Goal: Navigation & Orientation: Find specific page/section

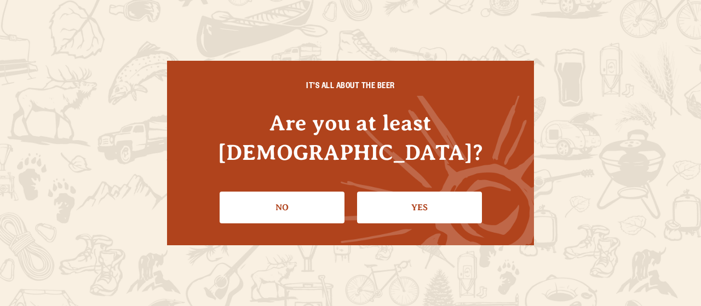
click at [434, 192] on link "Yes" at bounding box center [419, 208] width 125 height 32
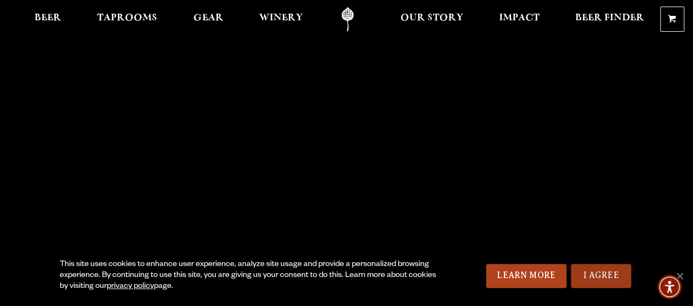
click at [595, 280] on link "I Agree" at bounding box center [601, 276] width 60 height 24
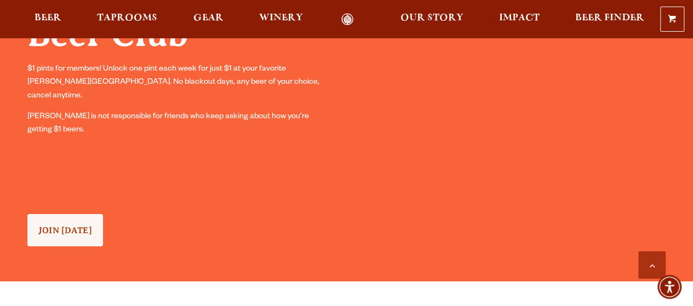
scroll to position [953, 0]
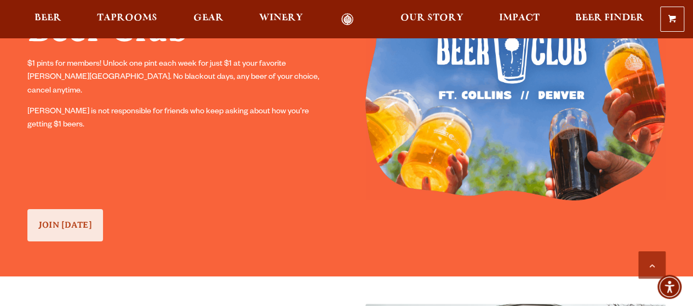
click at [76, 232] on link "JOIN TODAY" at bounding box center [65, 225] width 76 height 32
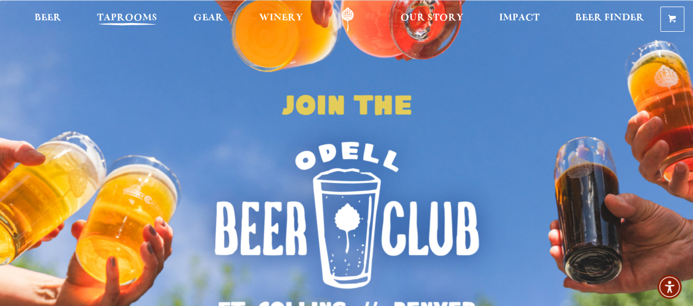
click at [141, 18] on span "Taprooms" at bounding box center [127, 18] width 60 height 9
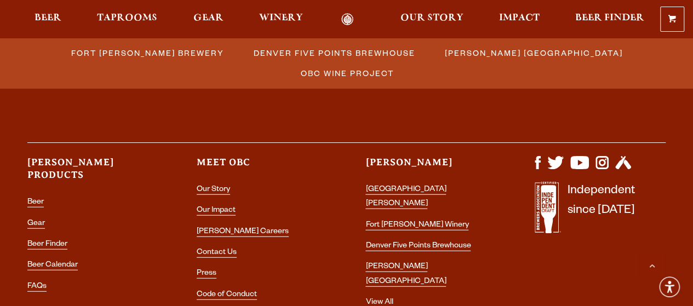
scroll to position [1322, 0]
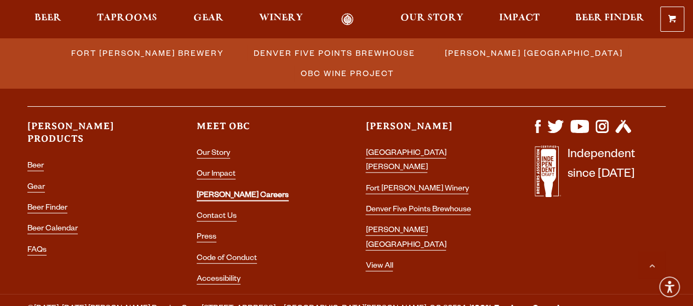
click at [212, 193] on link "[PERSON_NAME] Careers" at bounding box center [243, 197] width 92 height 10
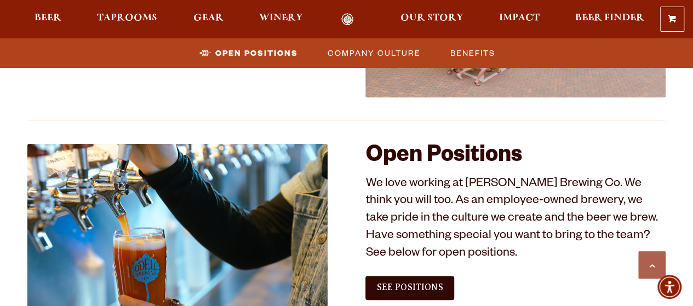
scroll to position [620, 0]
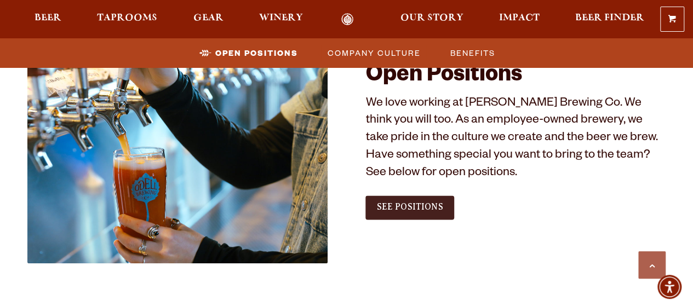
click at [416, 207] on span "See Positions" at bounding box center [409, 207] width 66 height 10
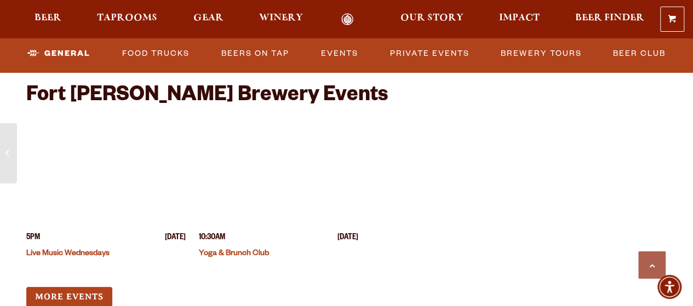
scroll to position [4262, 0]
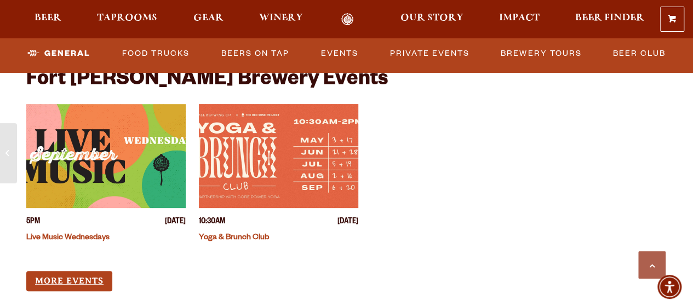
click at [71, 271] on link "More Events" at bounding box center [69, 281] width 86 height 20
click at [510, 55] on link "Brewery Tours" at bounding box center [540, 53] width 89 height 25
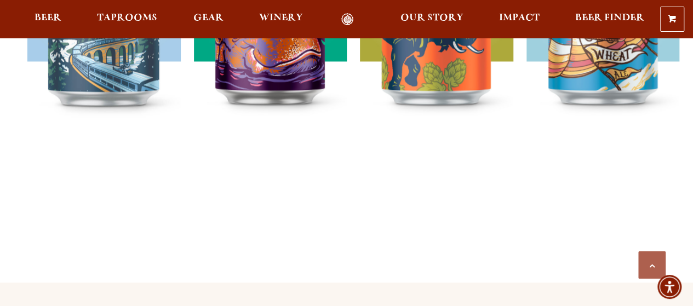
scroll to position [1165, 0]
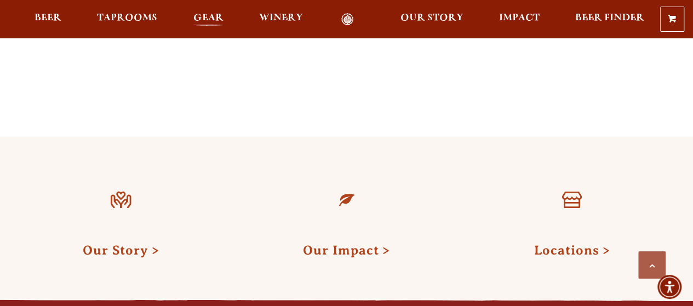
click at [204, 21] on span "Gear" at bounding box center [208, 18] width 30 height 9
